Goal: Task Accomplishment & Management: Manage account settings

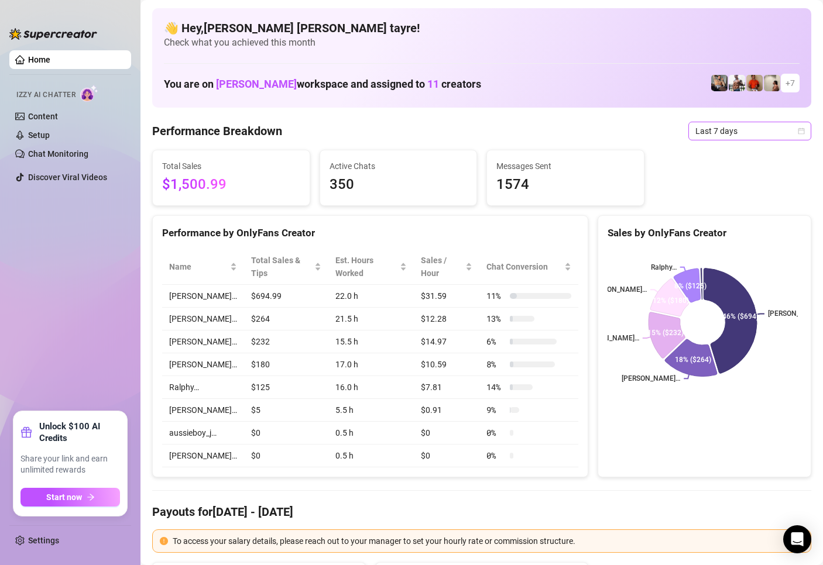
click at [717, 136] on span "Last 7 days" at bounding box center [749, 131] width 109 height 18
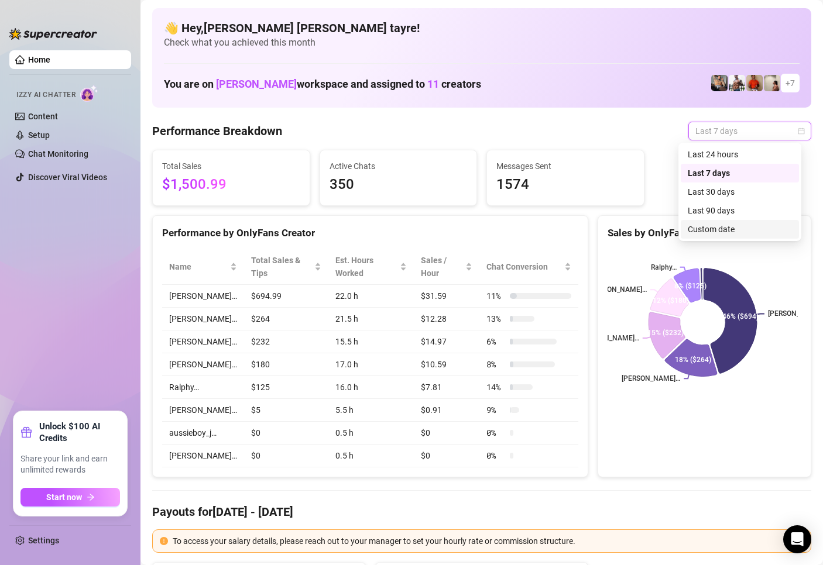
click at [717, 228] on div "Custom date" at bounding box center [739, 229] width 104 height 13
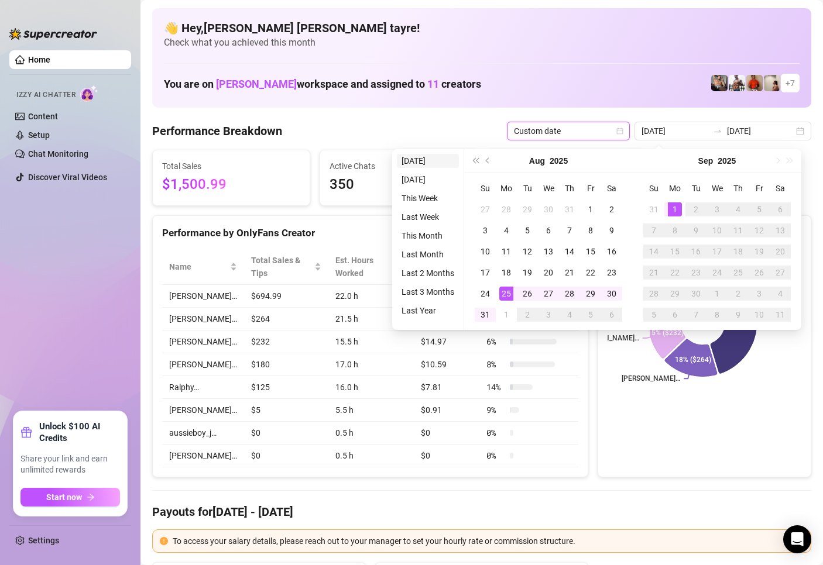
type input "[DATE]"
click at [420, 166] on li "[DATE]" at bounding box center [428, 161] width 62 height 14
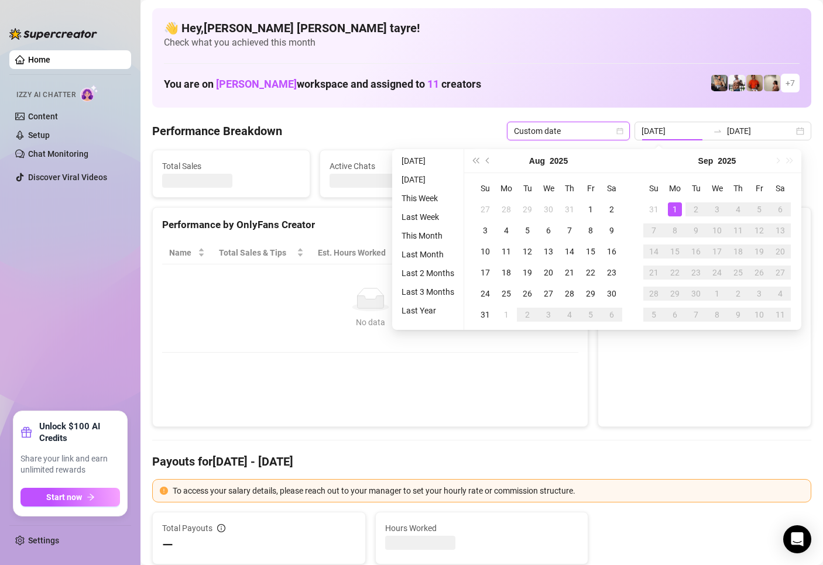
type input "[DATE]"
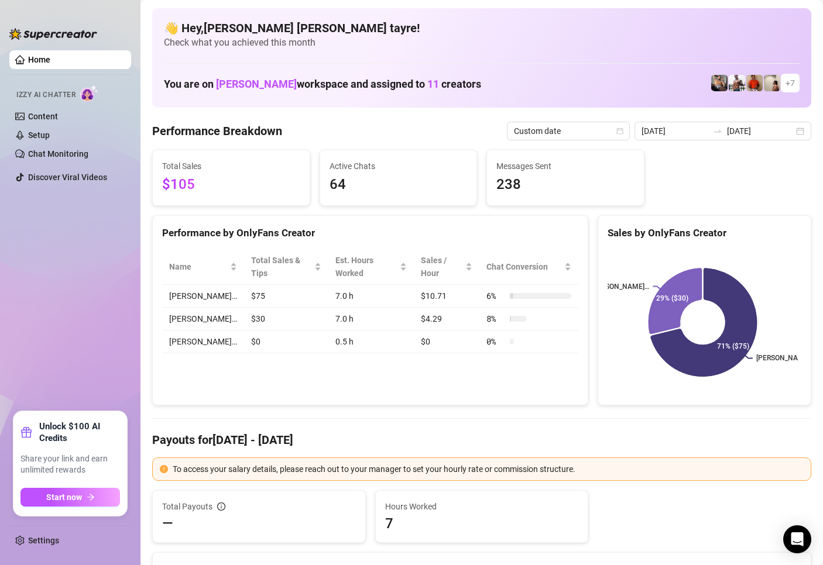
click at [114, 362] on ul "Home Izzy AI Chatter Content Setup Chat Monitoring Discover Viral Videos" at bounding box center [70, 226] width 122 height 361
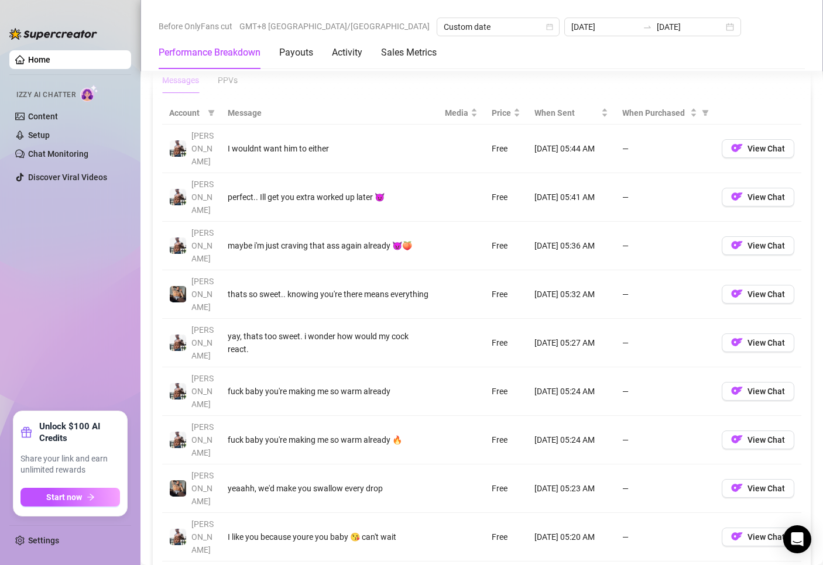
scroll to position [995, 0]
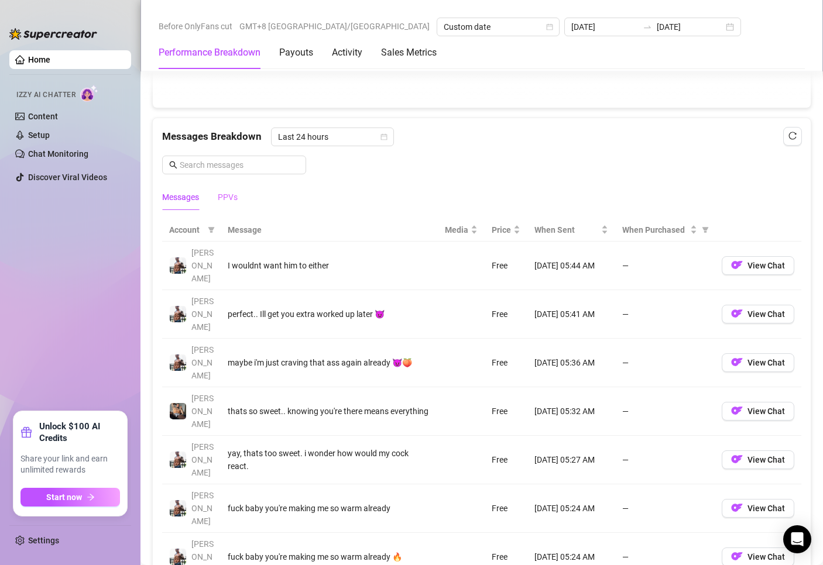
click at [222, 188] on div "PPVs" at bounding box center [228, 197] width 20 height 27
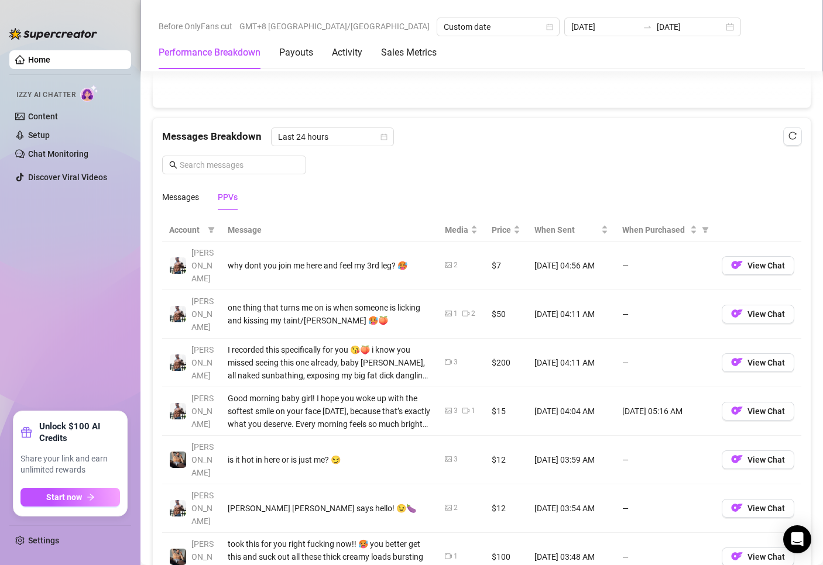
scroll to position [1053, 0]
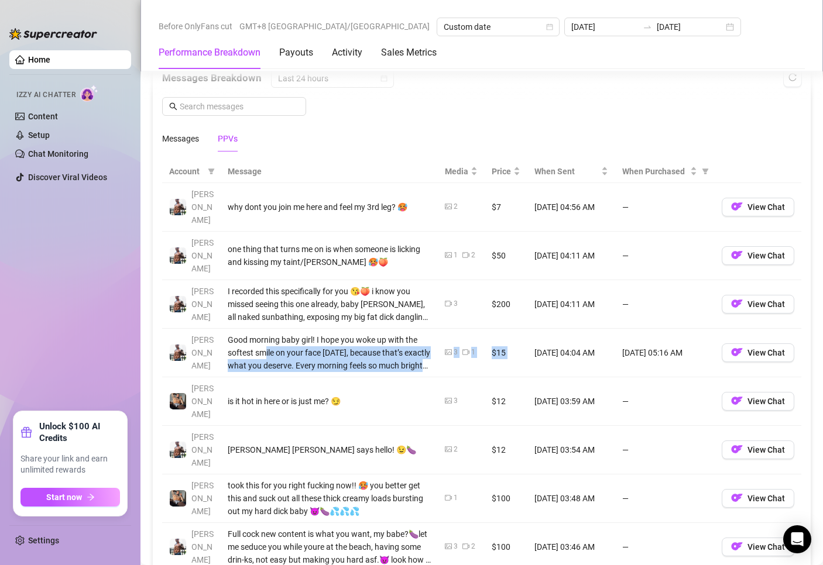
drag, startPoint x: 521, startPoint y: 332, endPoint x: 264, endPoint y: 331, distance: 257.4
click at [264, 331] on tr "[PERSON_NAME] Good morning baby girl! I hope you woke up with the softest smile…" at bounding box center [481, 353] width 639 height 49
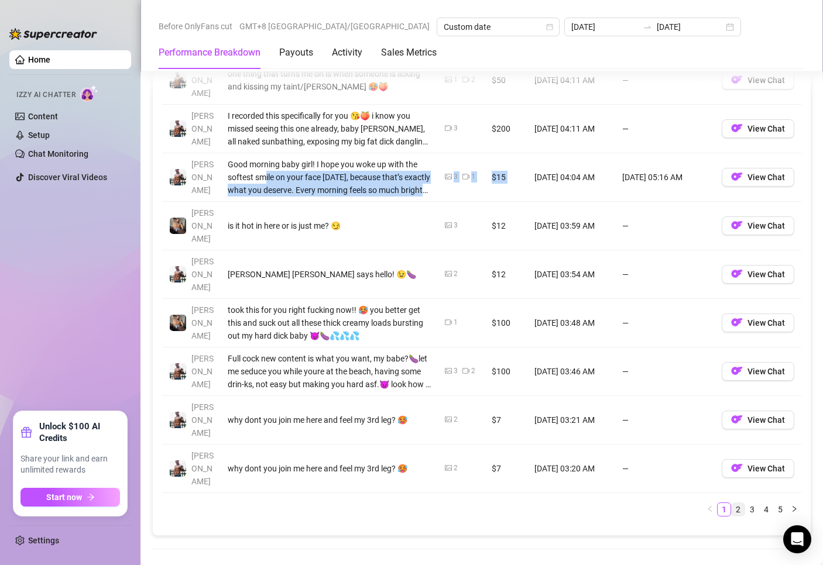
click at [731, 503] on link "2" at bounding box center [737, 509] width 13 height 13
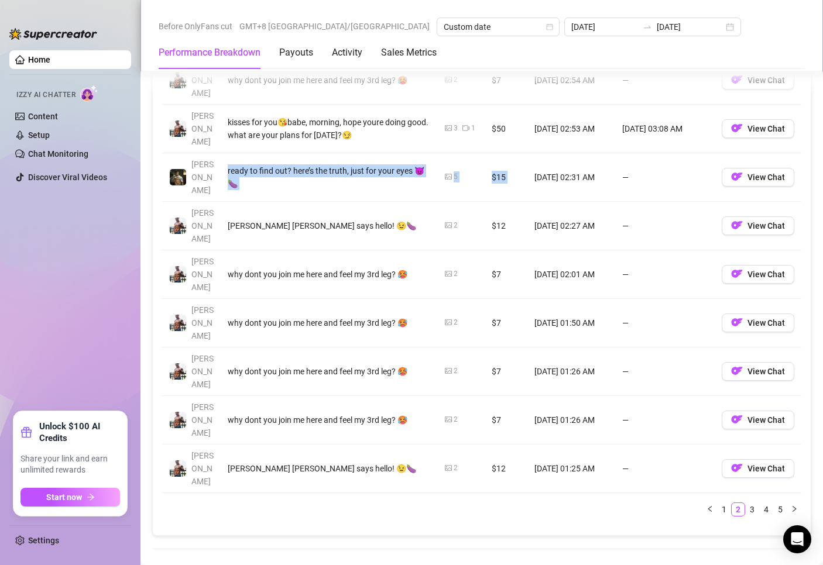
scroll to position [1170, 0]
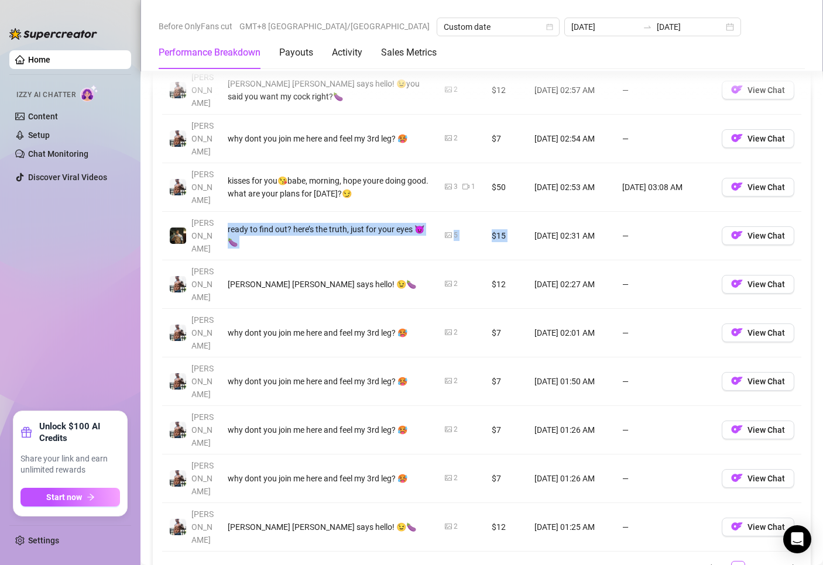
drag, startPoint x: 745, startPoint y: 439, endPoint x: 625, endPoint y: 417, distance: 122.4
click at [625, 417] on div "Account Message Media Price When Sent When Purchased [PERSON_NAME] [PERSON_NAME…" at bounding box center [481, 309] width 639 height 532
click at [745, 562] on link "3" at bounding box center [751, 568] width 13 height 13
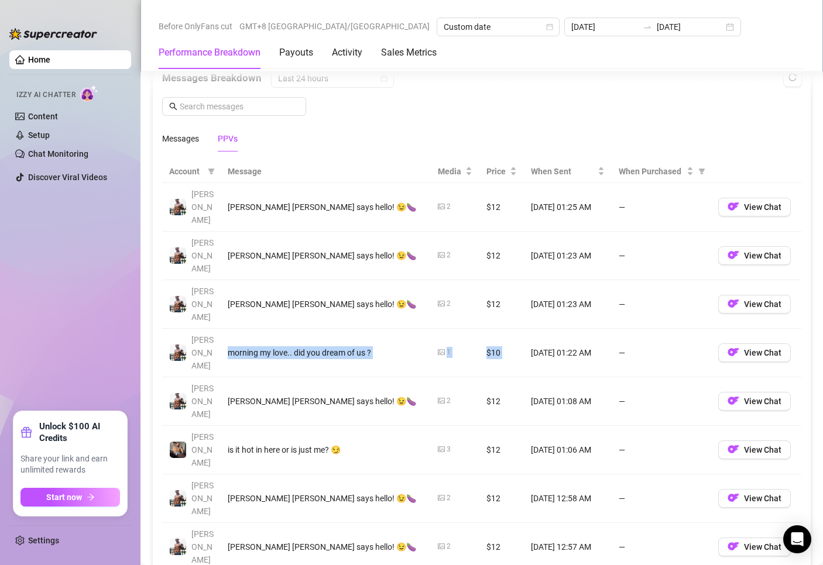
scroll to position [1112, 0]
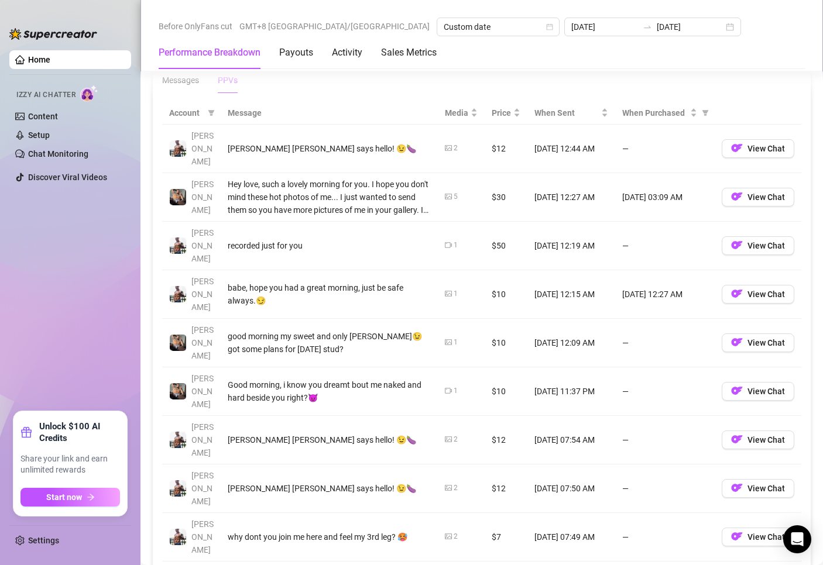
click at [425, 513] on td "why dont you join me here and feel my 3rd leg? 🥵" at bounding box center [329, 537] width 217 height 49
click at [95, 338] on ul "Home Izzy AI Chatter Content Setup Chat Monitoring Discover Viral Videos" at bounding box center [70, 226] width 122 height 361
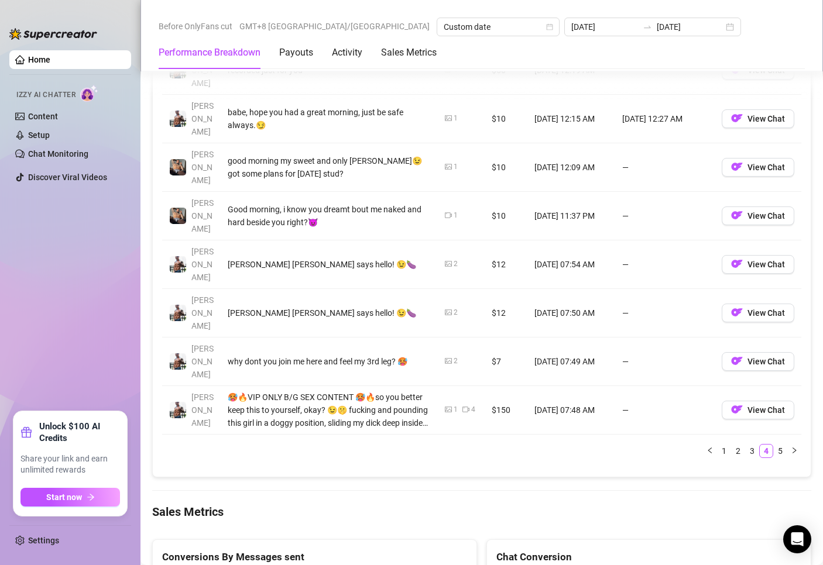
scroll to position [1463, 0]
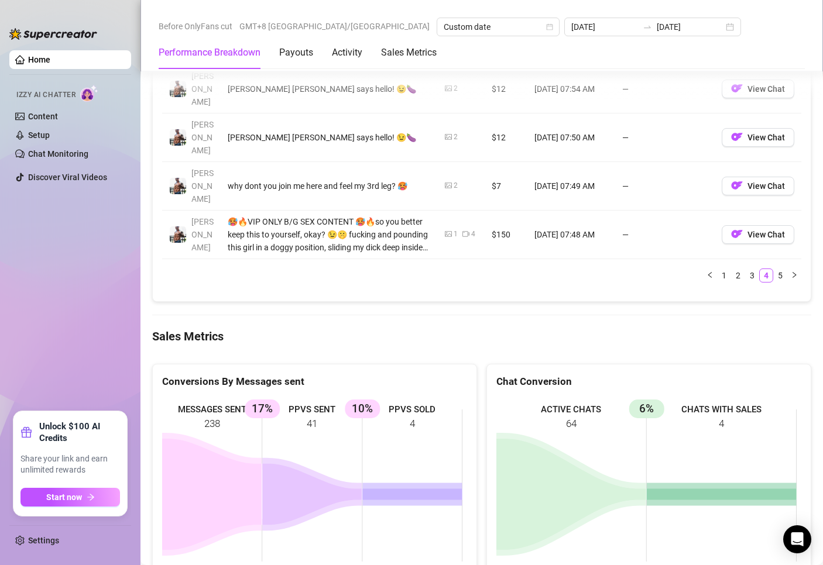
click at [276, 464] on icon at bounding box center [311, 494] width 99 height 61
click at [74, 323] on ul "Home Izzy AI Chatter Content Setup Chat Monitoring Discover Viral Videos" at bounding box center [70, 226] width 122 height 361
